Goal: Complete application form

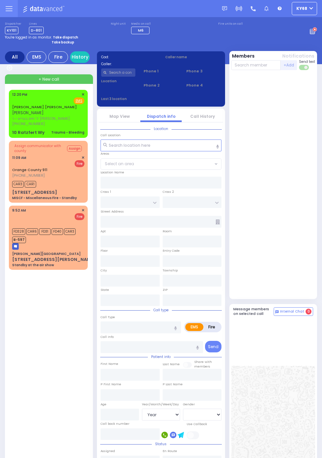
select select "Year"
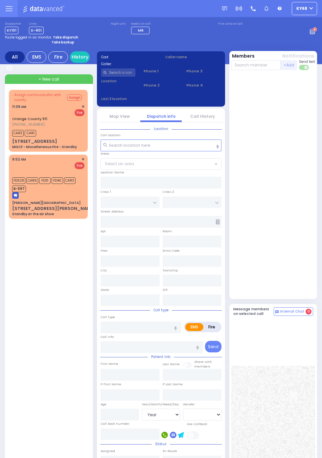
select select "Year"
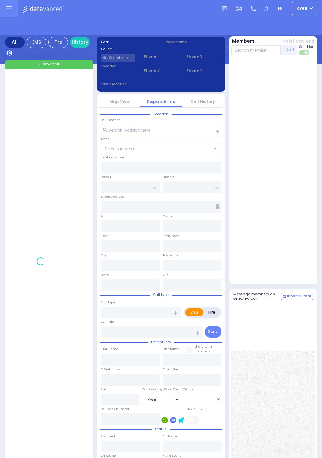
select select "Year"
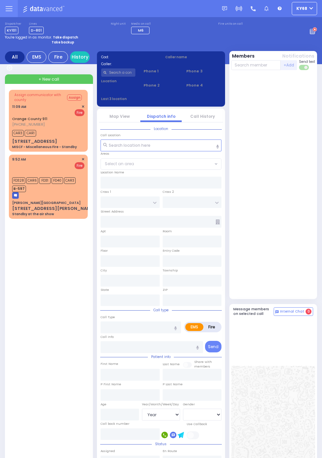
select select "Year"
